Goal: Task Accomplishment & Management: Manage account settings

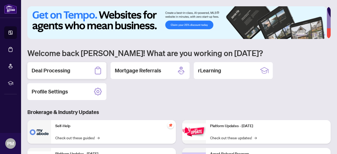
click at [60, 70] on h2 "Deal Processing" at bounding box center [51, 70] width 39 height 7
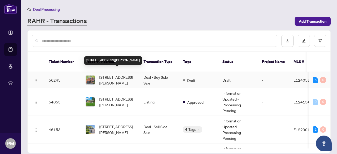
click at [113, 74] on span "[STREET_ADDRESS][PERSON_NAME]" at bounding box center [117, 80] width 36 height 12
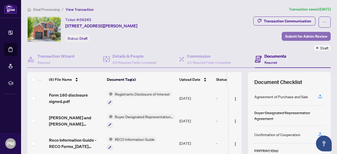
click at [292, 34] on span "Submit for Admin Review" at bounding box center [306, 36] width 42 height 8
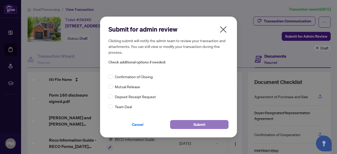
click at [196, 124] on span "Submit" at bounding box center [199, 124] width 12 height 8
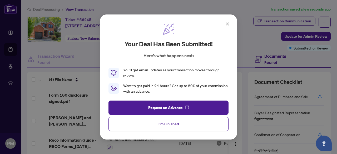
click at [176, 126] on span "I'm Finished" at bounding box center [168, 124] width 20 height 8
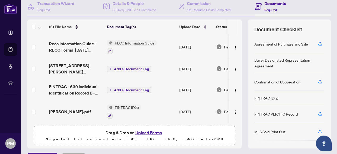
scroll to position [26, 0]
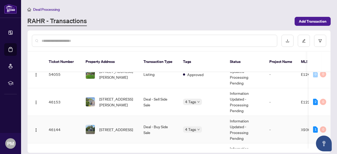
scroll to position [26, 0]
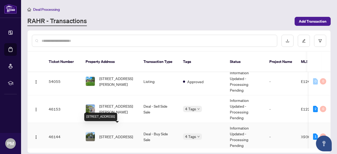
click at [120, 134] on span "[STREET_ADDRESS]" at bounding box center [116, 137] width 34 height 6
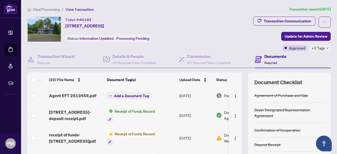
click at [142, 111] on span "Receipt of Funds Record" at bounding box center [135, 111] width 44 height 6
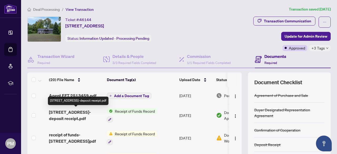
click at [88, 113] on span "[STREET_ADDRESS]-deposit receipt.pdf" at bounding box center [76, 115] width 54 height 13
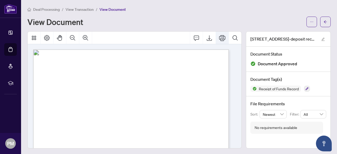
click at [219, 36] on icon "Print" at bounding box center [222, 38] width 6 height 6
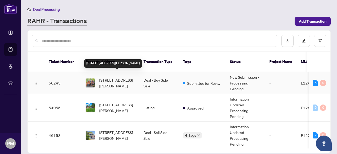
click at [113, 77] on span "[STREET_ADDRESS][PERSON_NAME]" at bounding box center [117, 83] width 36 height 12
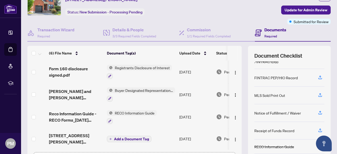
scroll to position [53, 0]
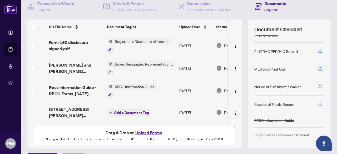
click at [317, 102] on icon "button" at bounding box center [319, 104] width 5 height 5
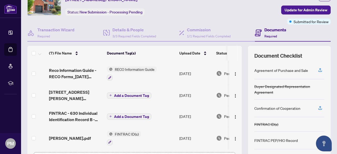
scroll to position [67, 0]
click at [115, 94] on span "Add a Document Tag" at bounding box center [131, 96] width 35 height 4
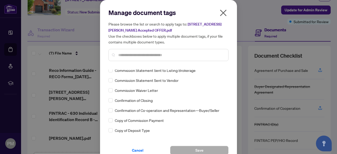
scroll to position [368, 0]
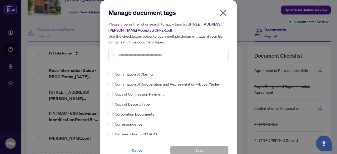
click at [112, 85] on div "Confirmation of Co-operation and Representation—Buyer/Seller" at bounding box center [166, 84] width 117 height 6
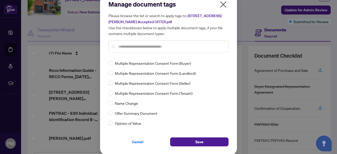
scroll to position [815, 0]
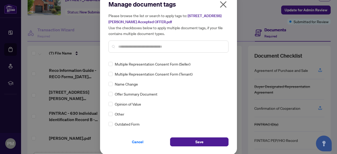
drag, startPoint x: 201, startPoint y: 140, endPoint x: 202, endPoint y: 136, distance: 3.7
click at [201, 139] on button "Save" at bounding box center [199, 141] width 58 height 9
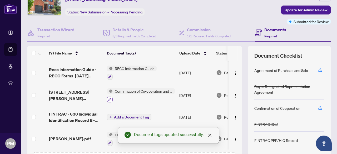
click at [110, 98] on icon "button" at bounding box center [109, 99] width 3 height 3
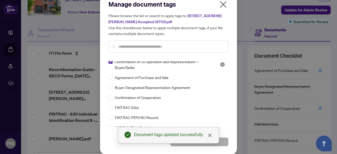
scroll to position [0, 0]
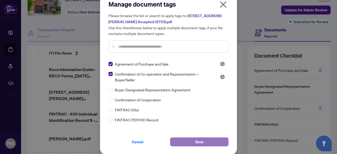
click at [195, 142] on span "Save" at bounding box center [199, 142] width 8 height 8
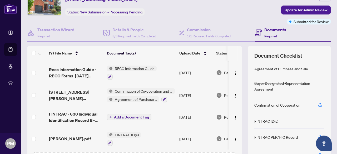
click at [129, 90] on span "Confirmation of Co-operation and Representation—Buyer/Seller" at bounding box center [144, 91] width 62 height 6
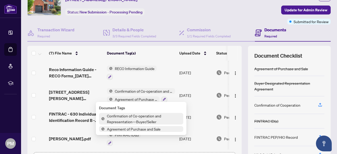
click at [133, 115] on span "Confirmation of Co-operation and Representation—Buyer/Seller" at bounding box center [144, 119] width 78 height 12
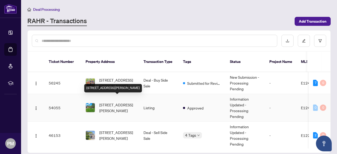
click at [117, 102] on span "[STREET_ADDRESS][PERSON_NAME]" at bounding box center [117, 108] width 36 height 12
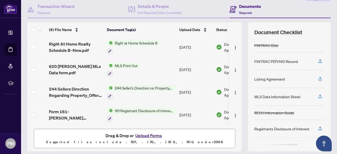
scroll to position [66, 0]
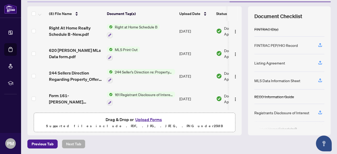
click at [148, 120] on button "Upload Forms" at bounding box center [149, 119] width 30 height 7
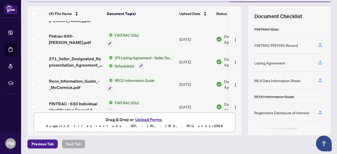
scroll to position [26, 0]
